Goal: Task Accomplishment & Management: Manage account settings

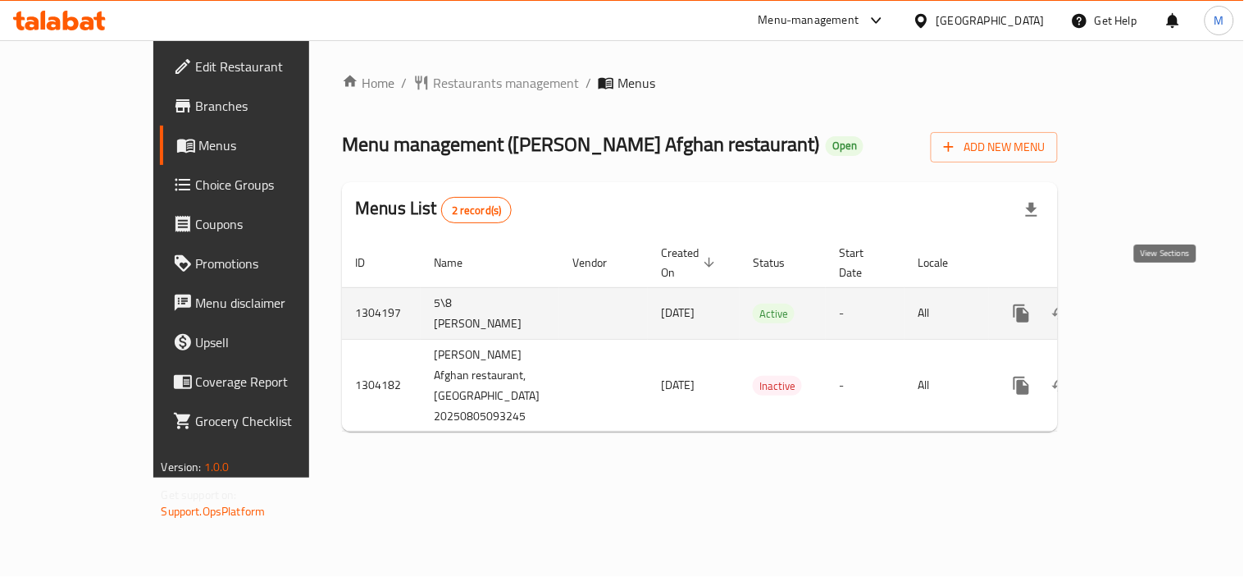
click at [1147, 306] on icon "enhanced table" at bounding box center [1140, 313] width 15 height 15
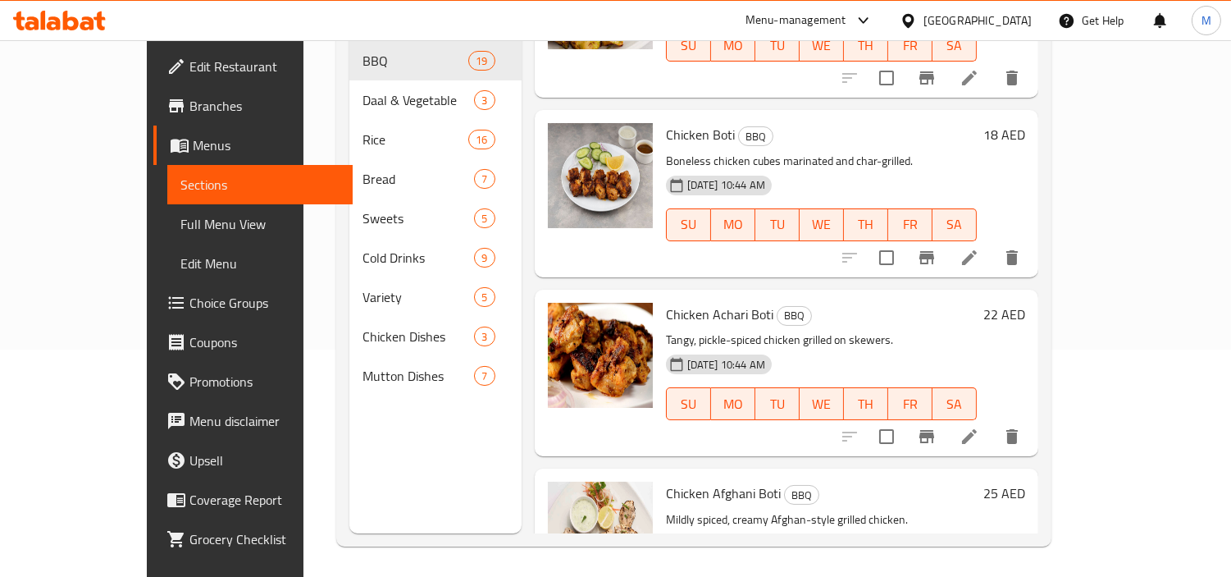
scroll to position [230, 0]
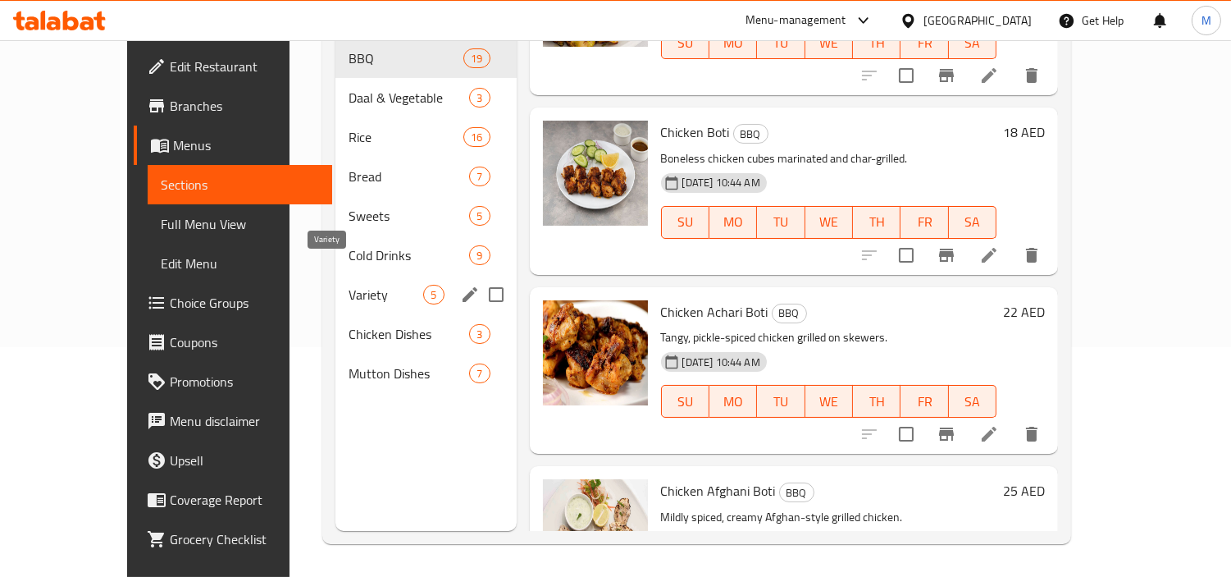
click at [364, 285] on span "Variety" at bounding box center [386, 295] width 75 height 20
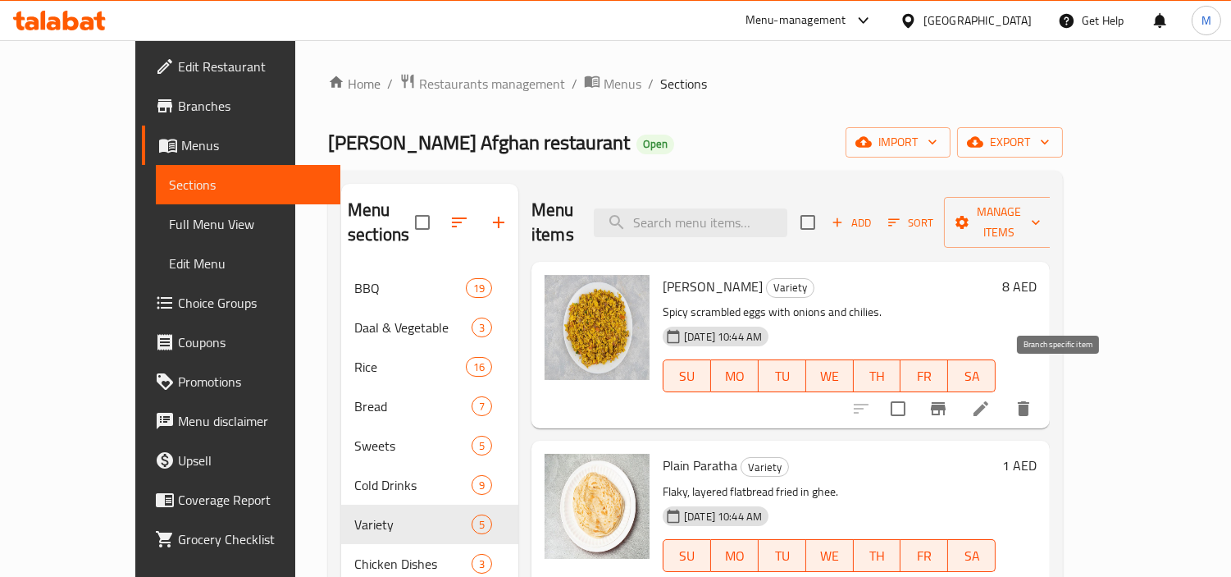
click at [946, 402] on icon "Branch-specific-item" at bounding box center [938, 408] width 15 height 13
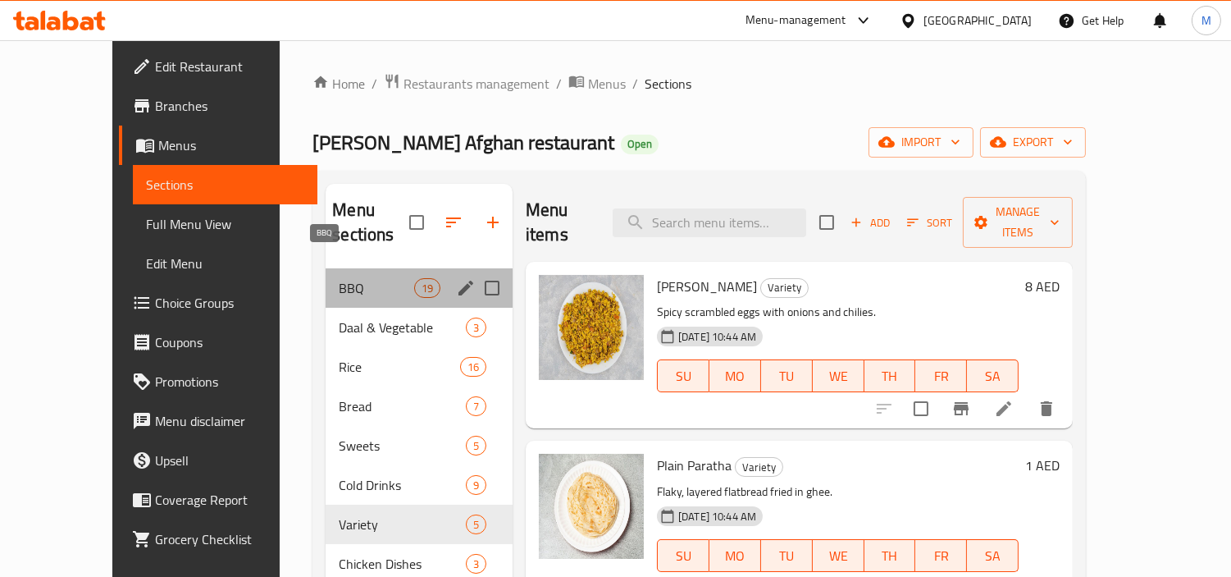
click at [339, 278] on span "BBQ" at bounding box center [376, 288] width 75 height 20
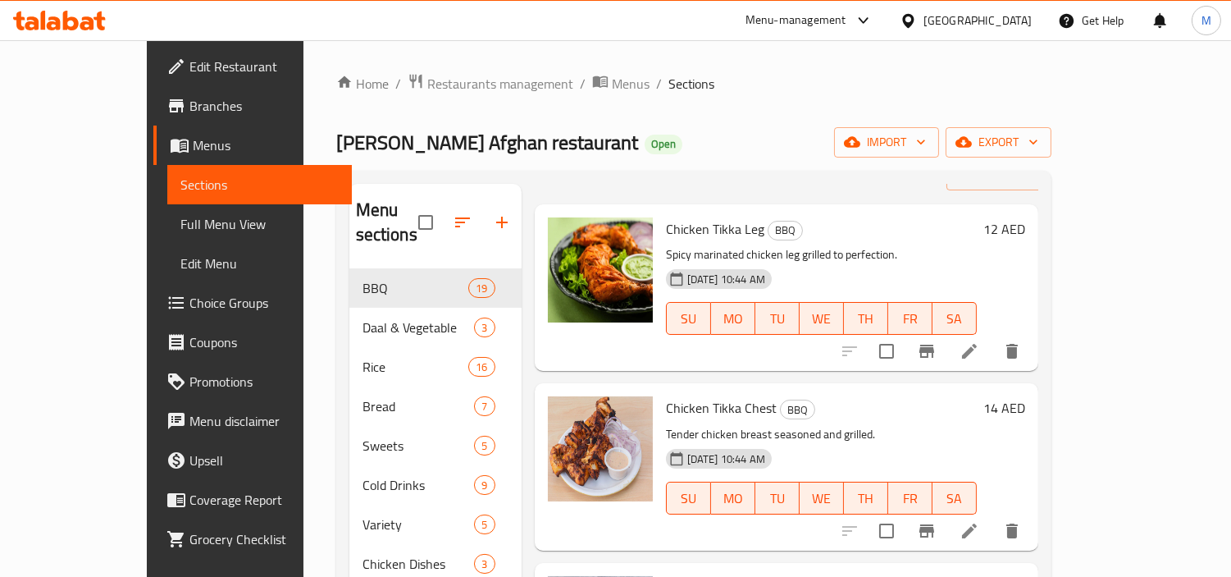
scroll to position [91, 0]
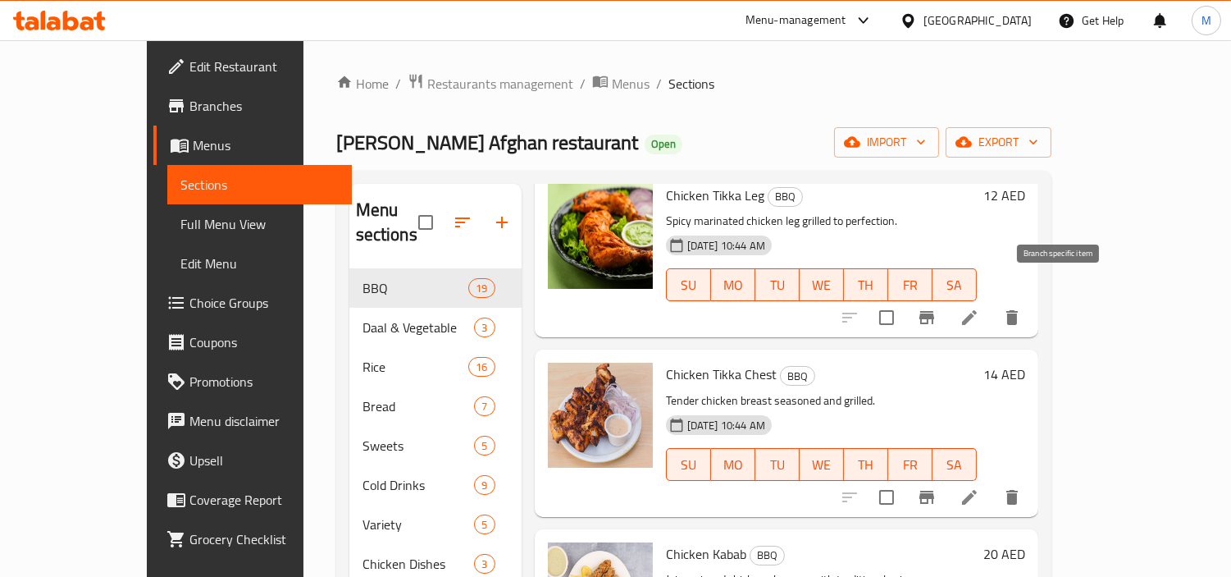
click at [937, 308] on icon "Branch-specific-item" at bounding box center [927, 318] width 20 height 20
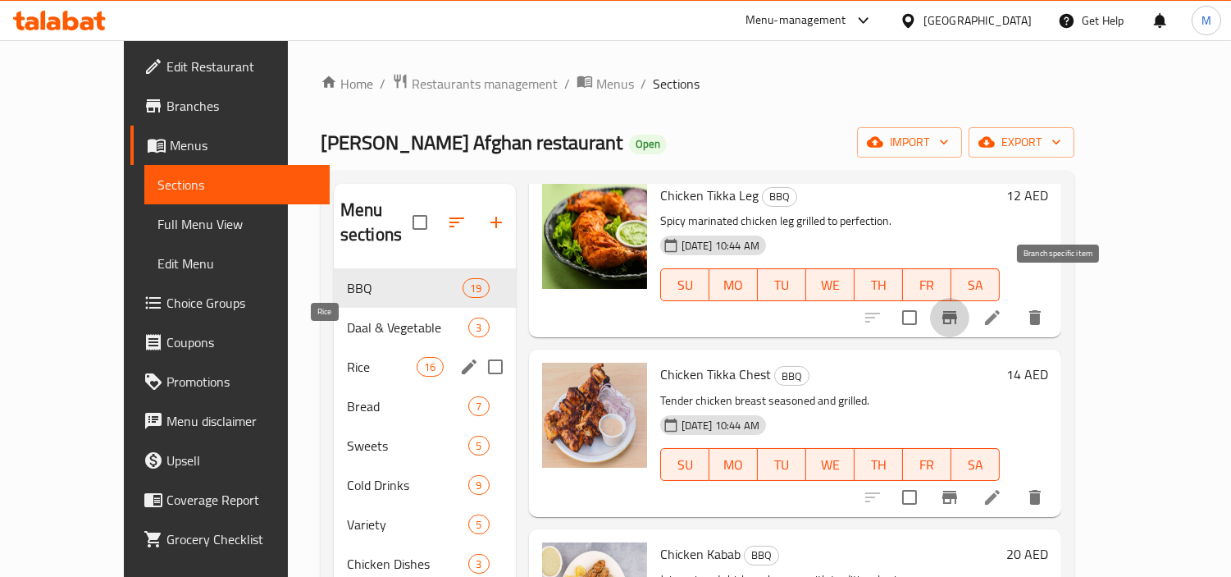
click at [347, 317] on span "Daal & Vegetable" at bounding box center [408, 327] width 122 height 20
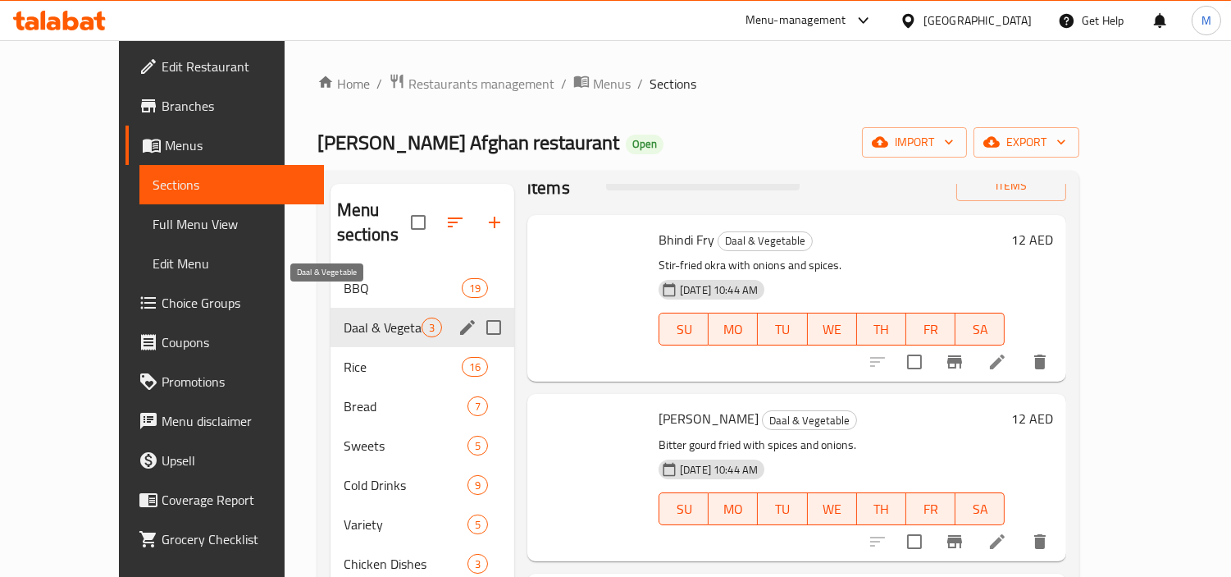
scroll to position [1, 0]
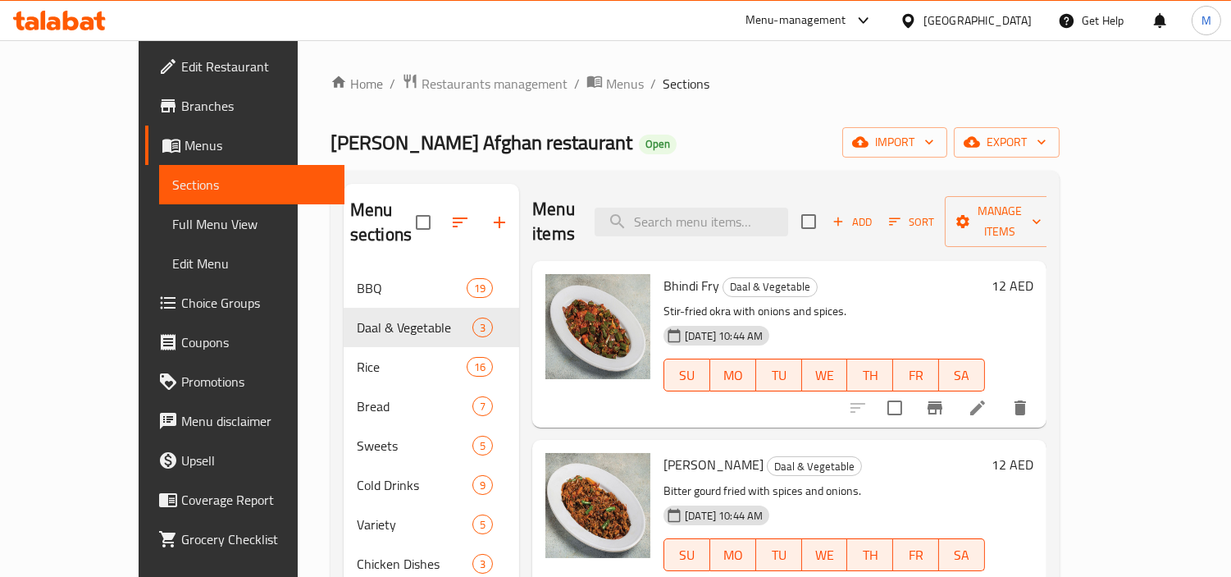
click at [181, 97] on span "Branches" at bounding box center [256, 106] width 150 height 20
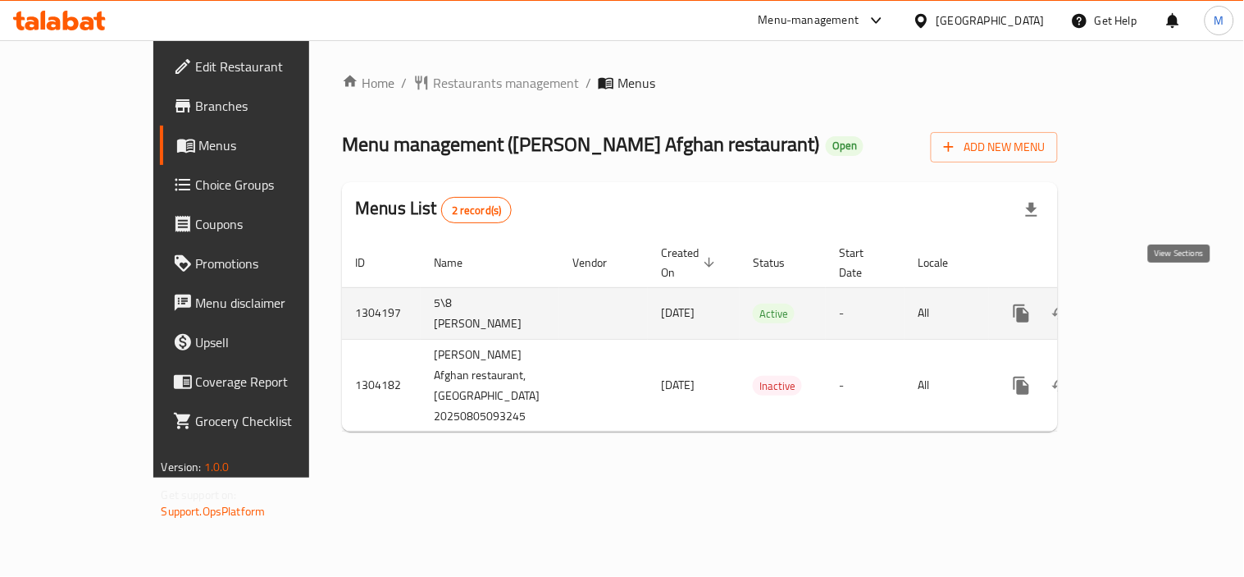
click at [1150, 303] on icon "enhanced table" at bounding box center [1140, 313] width 20 height 20
